Goal: Information Seeking & Learning: Learn about a topic

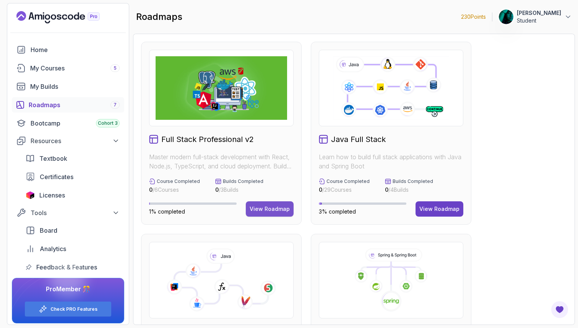
click at [263, 206] on div "View Roadmap" at bounding box center [270, 209] width 40 height 8
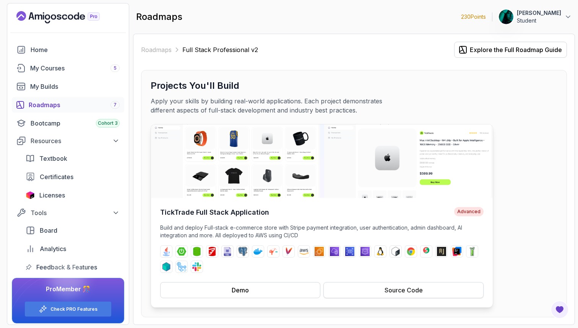
click at [345, 288] on button "Source Code" at bounding box center [403, 290] width 160 height 16
click at [255, 192] on img at bounding box center [322, 160] width 342 height 73
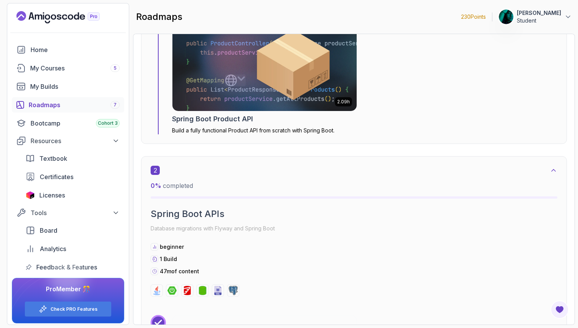
scroll to position [568, 0]
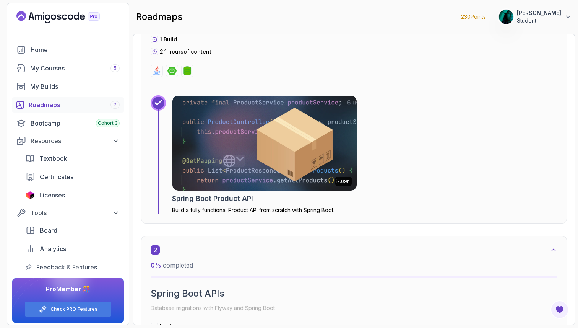
click at [258, 157] on img at bounding box center [264, 142] width 193 height 99
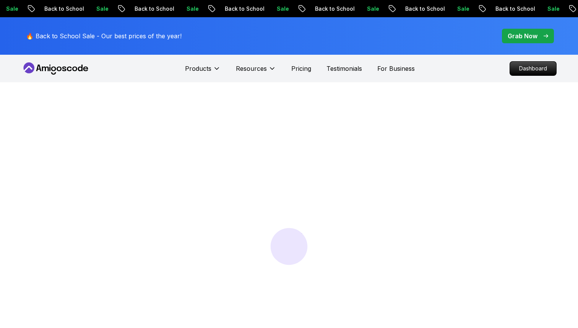
click at [258, 157] on div at bounding box center [289, 246] width 578 height 328
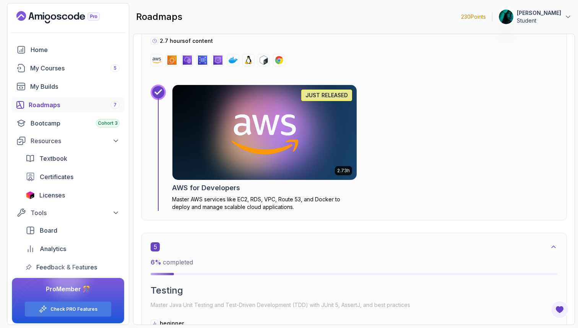
scroll to position [1494, 0]
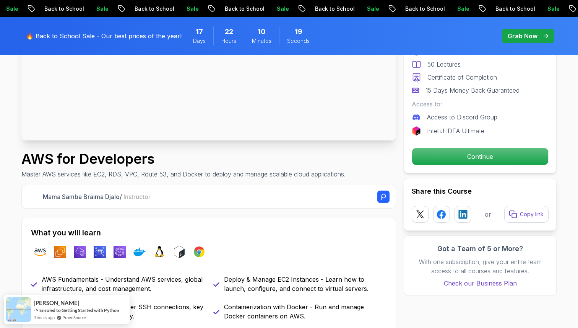
scroll to position [182, 0]
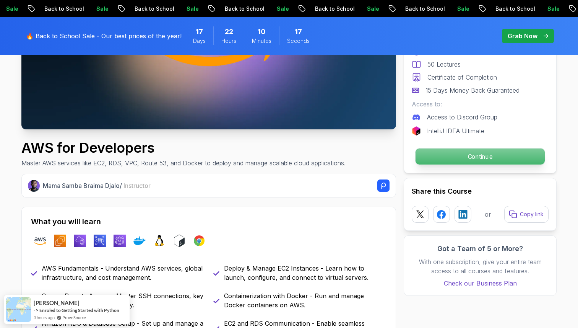
click at [422, 151] on p "Continue" at bounding box center [479, 156] width 129 height 16
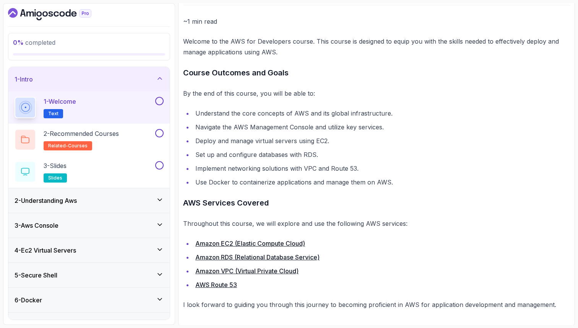
scroll to position [87, 0]
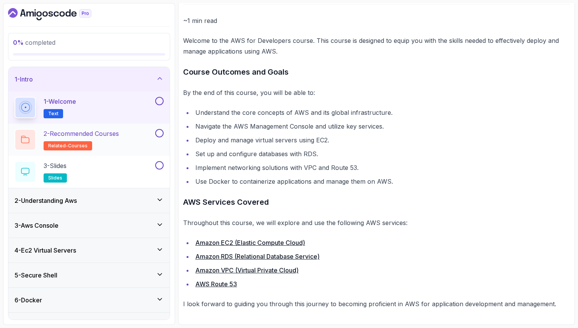
click at [146, 135] on div "2 - Recommended Courses related-courses" at bounding box center [84, 139] width 139 height 21
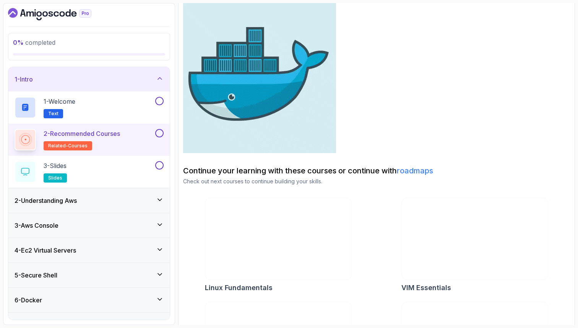
scroll to position [177, 0]
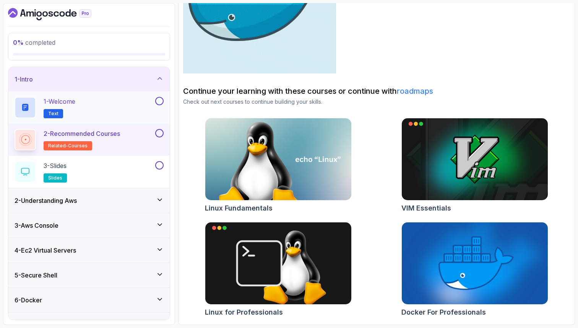
click at [158, 101] on button at bounding box center [159, 101] width 8 height 8
click at [160, 134] on button at bounding box center [159, 133] width 8 height 8
click at [146, 164] on div "3 - Slides slides" at bounding box center [84, 171] width 139 height 21
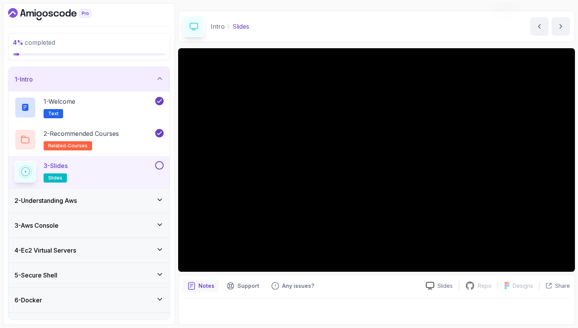
click at [158, 163] on button at bounding box center [159, 165] width 8 height 8
click at [159, 198] on icon at bounding box center [160, 200] width 8 height 8
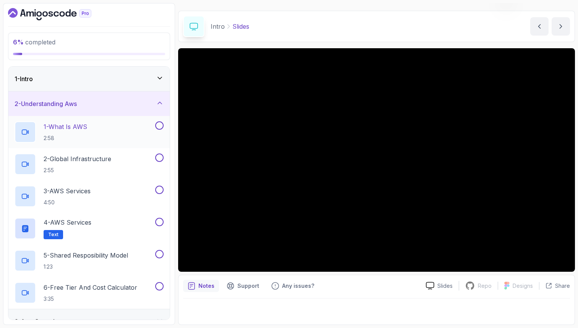
click at [155, 130] on button "1 - What Is AWS 2:58" at bounding box center [89, 131] width 149 height 21
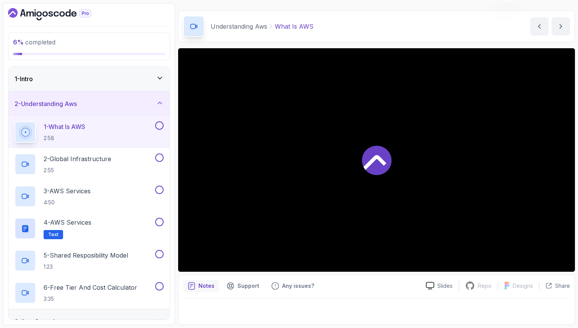
click at [365, 161] on icon at bounding box center [376, 160] width 29 height 29
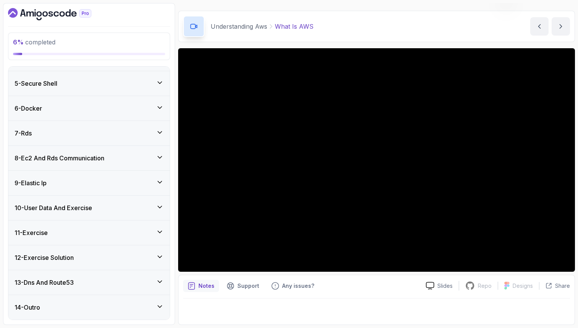
click at [89, 282] on div "13 - Dns And Route53" at bounding box center [89, 281] width 149 height 9
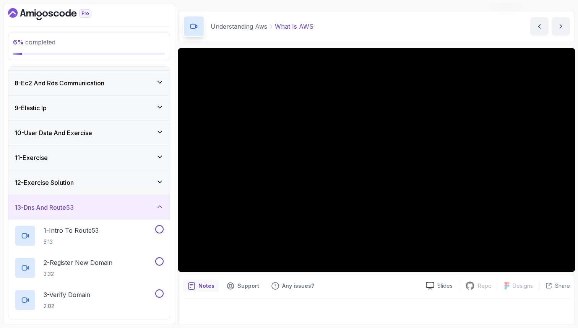
click at [131, 208] on div "13 - Dns And Route53" at bounding box center [89, 207] width 149 height 9
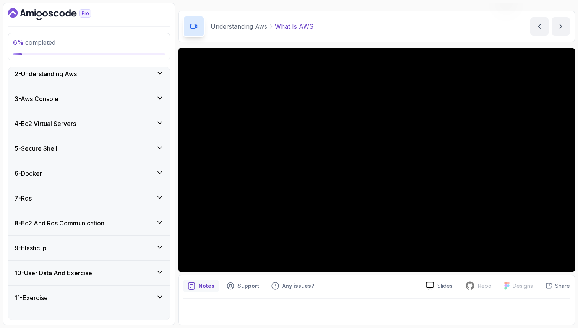
scroll to position [0, 0]
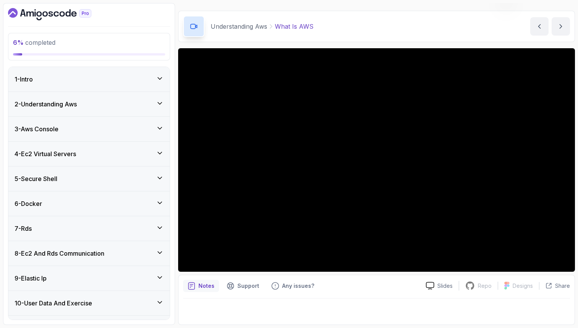
click at [161, 13] on div at bounding box center [89, 14] width 162 height 12
click at [95, 4] on div "6 % completed 1 - Intro 2 - Understanding Aws 3 - Aws Console 4 - Ec2 Virtual S…" at bounding box center [89, 163] width 172 height 321
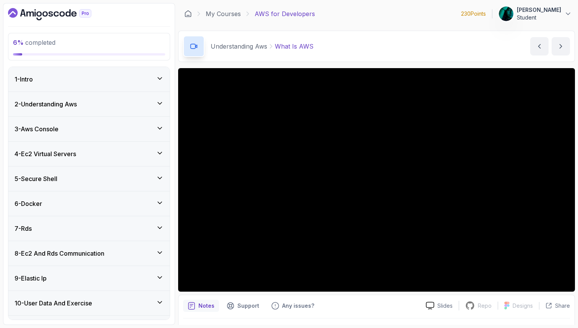
click at [556, 15] on p "Student" at bounding box center [539, 18] width 44 height 8
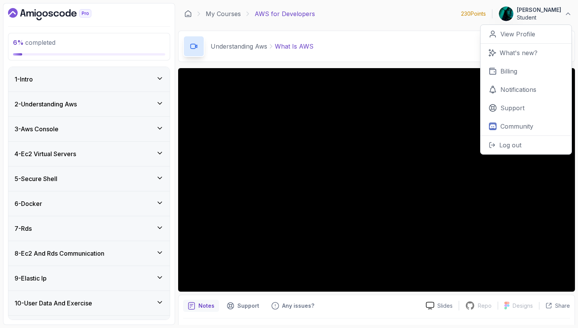
click at [556, 15] on p "Student" at bounding box center [539, 18] width 44 height 8
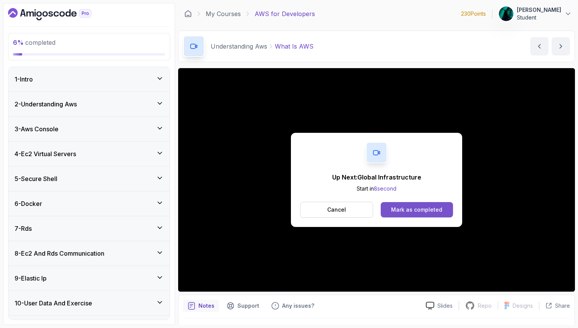
click at [400, 214] on button "Mark as completed" at bounding box center [417, 209] width 72 height 15
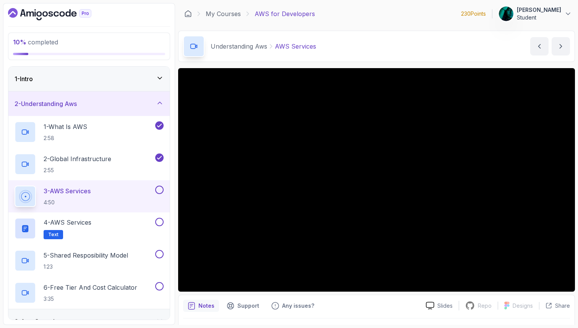
click at [415, 58] on div "Understanding Aws AWS Services AWS Services by nelson" at bounding box center [376, 46] width 397 height 31
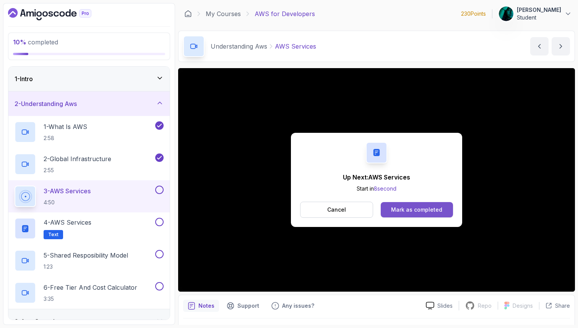
click at [404, 209] on div "Mark as completed" at bounding box center [416, 210] width 51 height 8
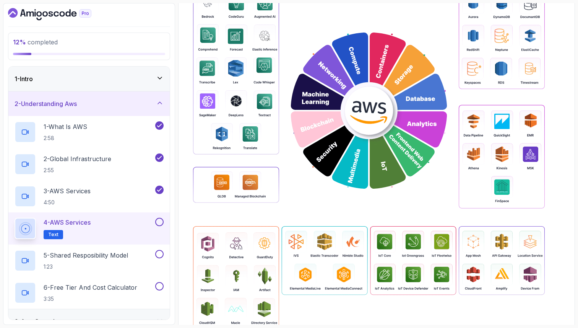
scroll to position [318, 0]
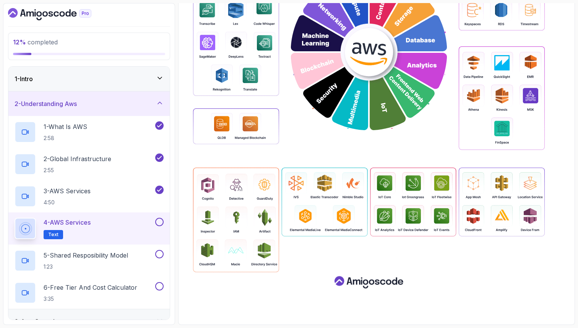
click at [160, 220] on button at bounding box center [159, 221] width 8 height 8
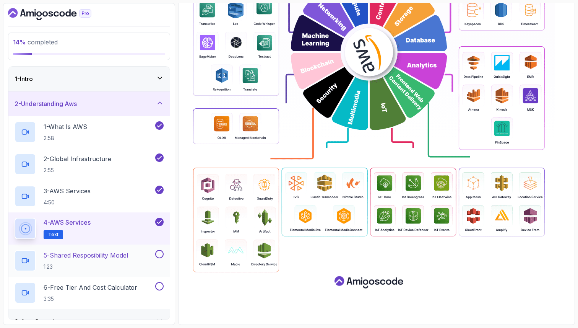
click at [157, 248] on div "5 - Shared Resposibility Model 1:23" at bounding box center [88, 260] width 161 height 32
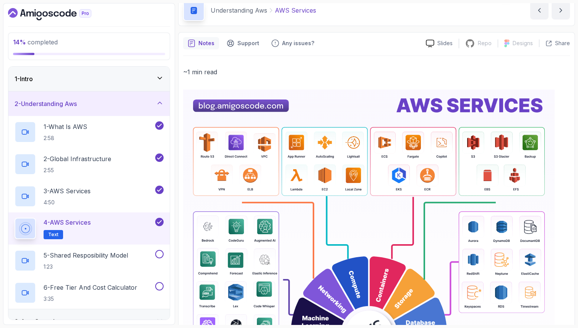
scroll to position [0, 0]
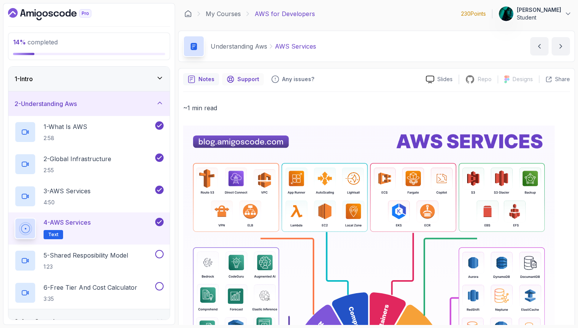
click at [253, 83] on p "Support" at bounding box center [248, 79] width 22 height 8
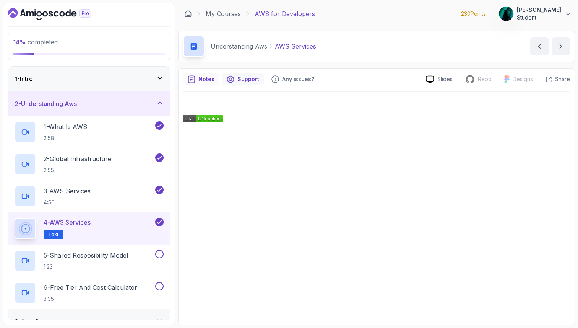
click at [193, 77] on icon "notes button" at bounding box center [192, 79] width 8 height 8
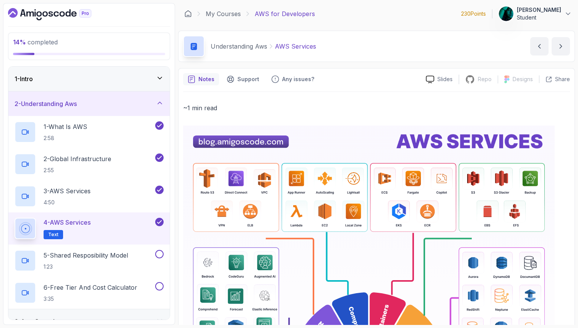
scroll to position [318, 0]
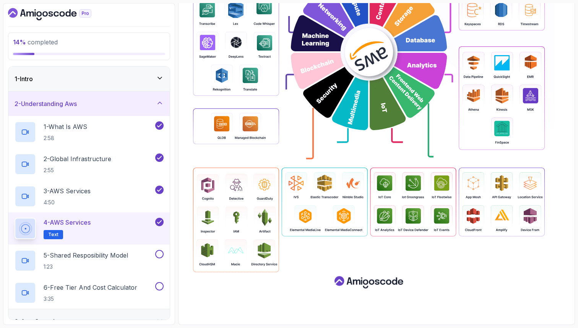
click at [401, 291] on img at bounding box center [368, 51] width 371 height 489
click at [145, 253] on div "5 - Shared Resposibility Model 1:23" at bounding box center [84, 260] width 139 height 21
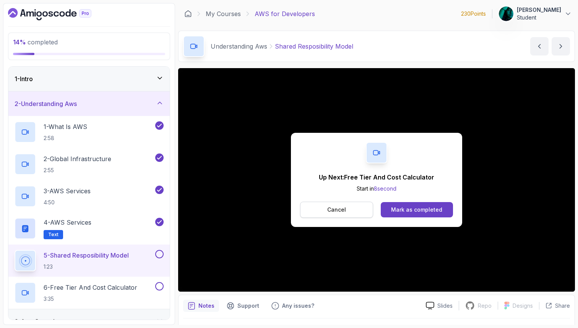
click at [361, 211] on button "Cancel" at bounding box center [336, 209] width 73 height 16
click at [419, 211] on div "Mark as completed" at bounding box center [416, 210] width 51 height 8
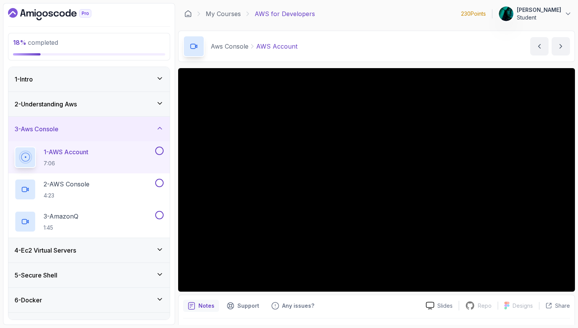
click at [159, 149] on button at bounding box center [159, 150] width 8 height 8
click at [149, 182] on div "2 - AWS Console 4:23" at bounding box center [84, 188] width 139 height 21
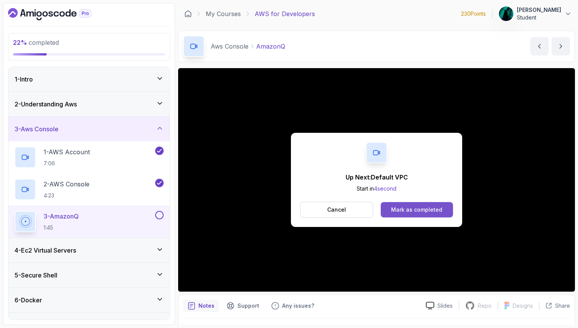
click at [449, 208] on button "Mark as completed" at bounding box center [417, 209] width 72 height 15
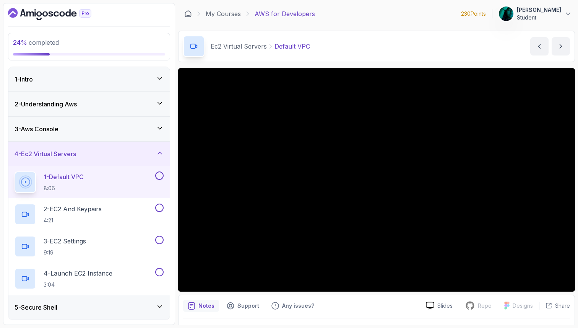
click at [474, 40] on div "Ec2 Virtual Servers Default VPC Default VPC by nelson" at bounding box center [376, 46] width 397 height 31
click at [410, 43] on div "Ec2 Virtual Servers Default VPC Default VPC by nelson" at bounding box center [376, 46] width 397 height 31
click at [455, 27] on main "My Courses AWS for Developers 230 Points Diego Flores Student 4 - Ec2 Virtual S…" at bounding box center [376, 163] width 397 height 321
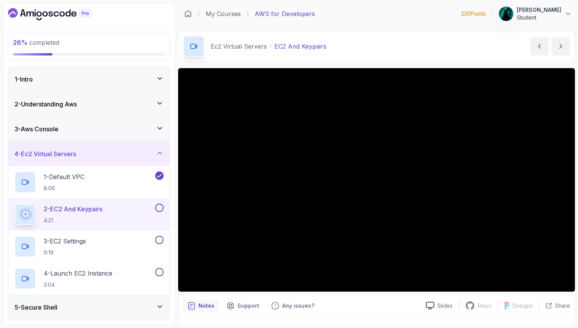
click at [404, 36] on div "Ec2 Virtual Servers EC2 And Keypairs EC2 And Keypairs by nelson" at bounding box center [376, 46] width 397 height 31
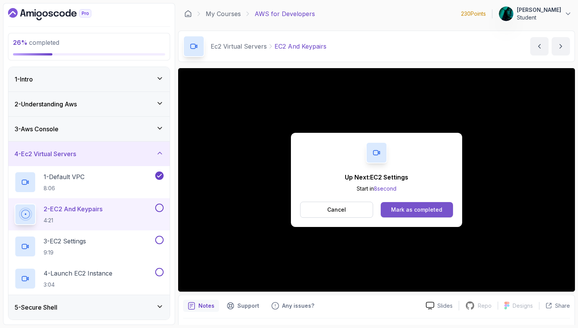
click at [397, 209] on div "Mark as completed" at bounding box center [416, 210] width 51 height 8
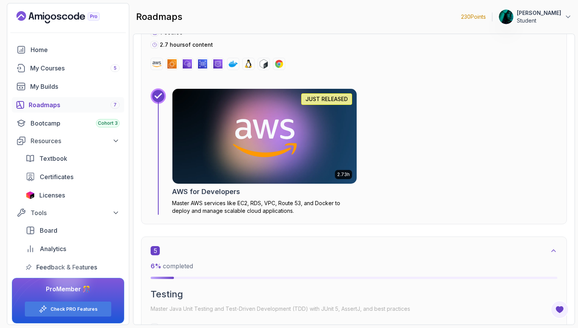
scroll to position [1445, 0]
